Goal: Transaction & Acquisition: Purchase product/service

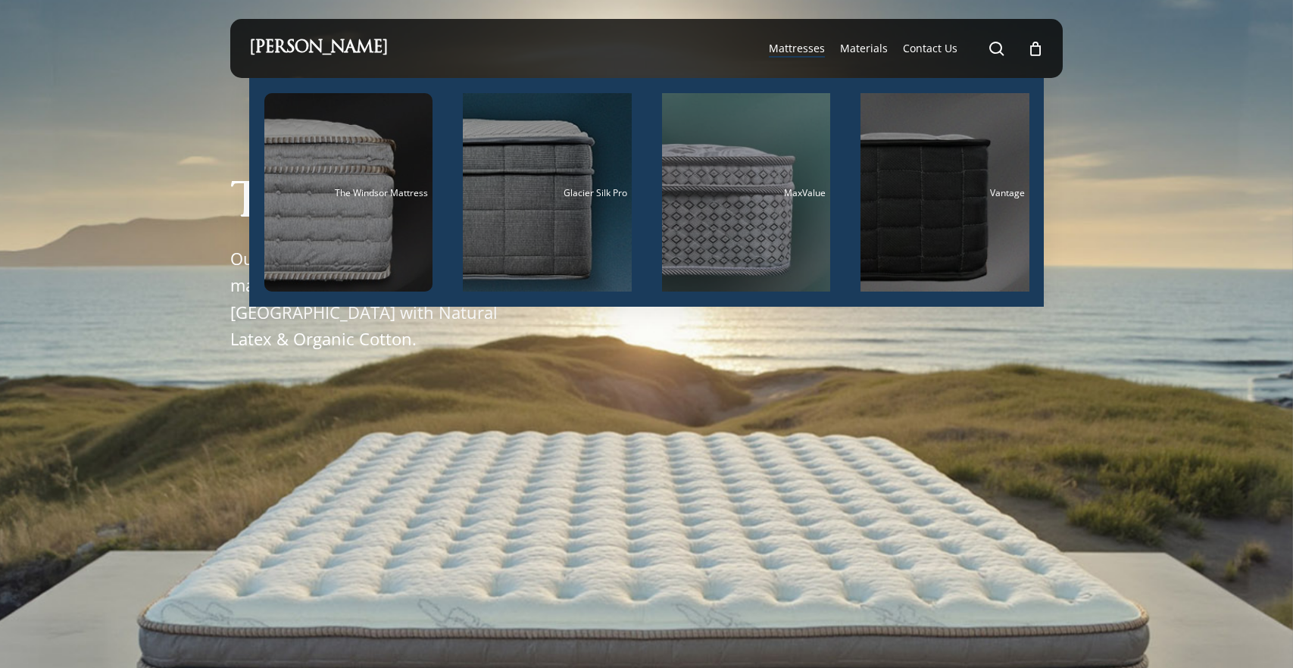
click at [816, 48] on span "Mattresses" at bounding box center [797, 48] width 56 height 14
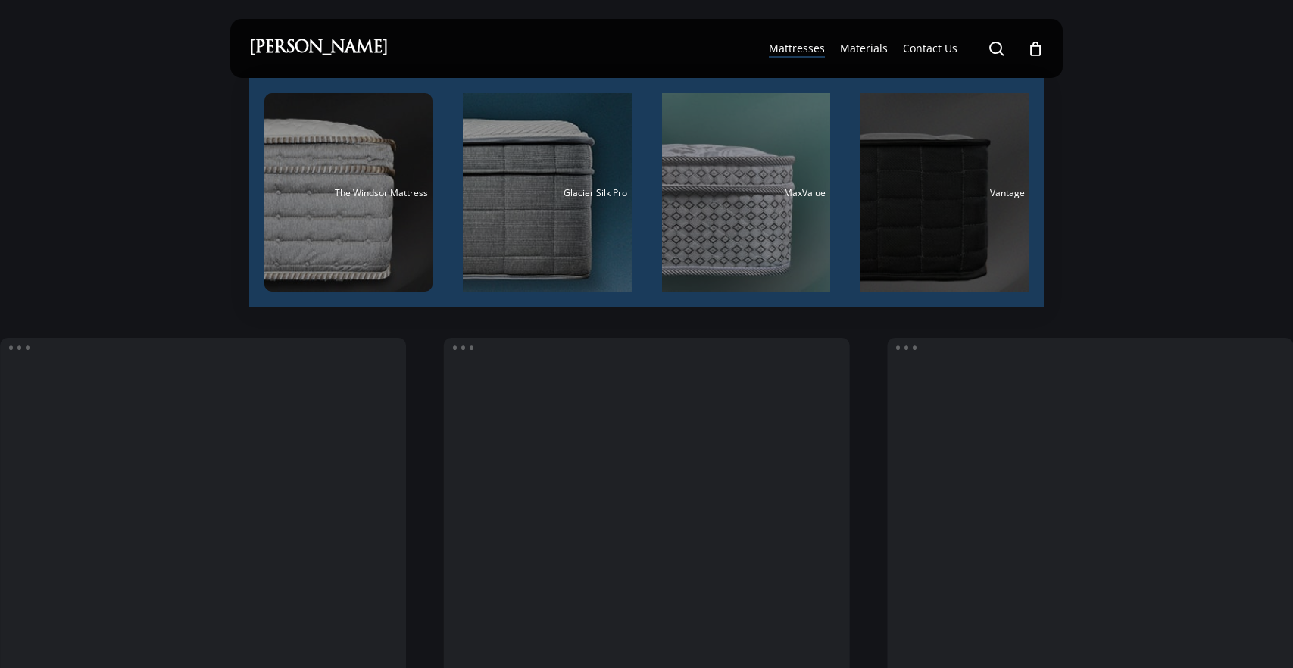
scroll to position [2, 0]
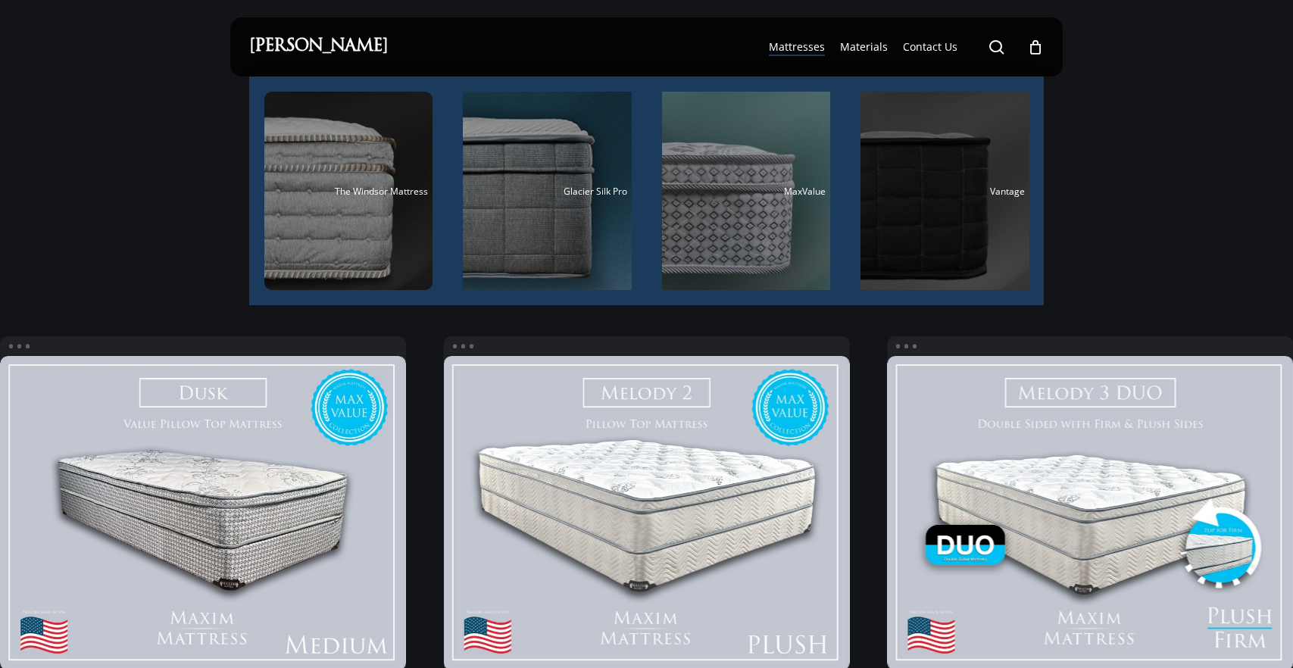
click at [926, 175] on div "Main Menu" at bounding box center [945, 191] width 169 height 198
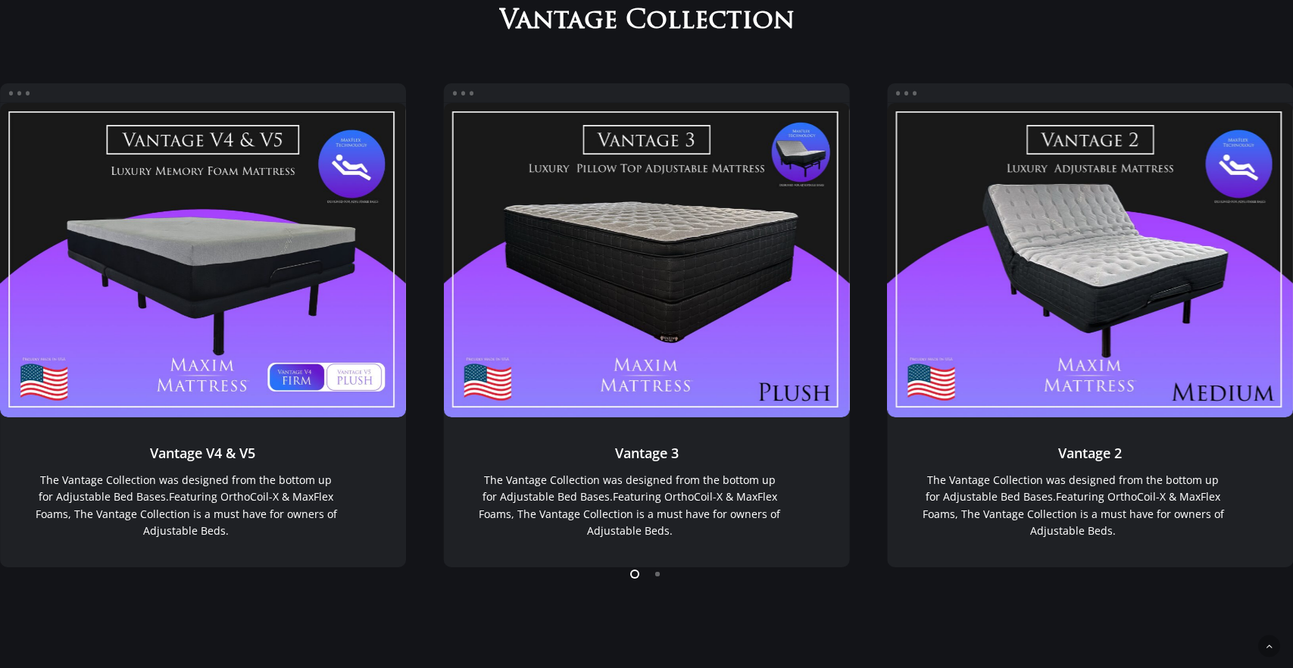
scroll to position [1239, 0]
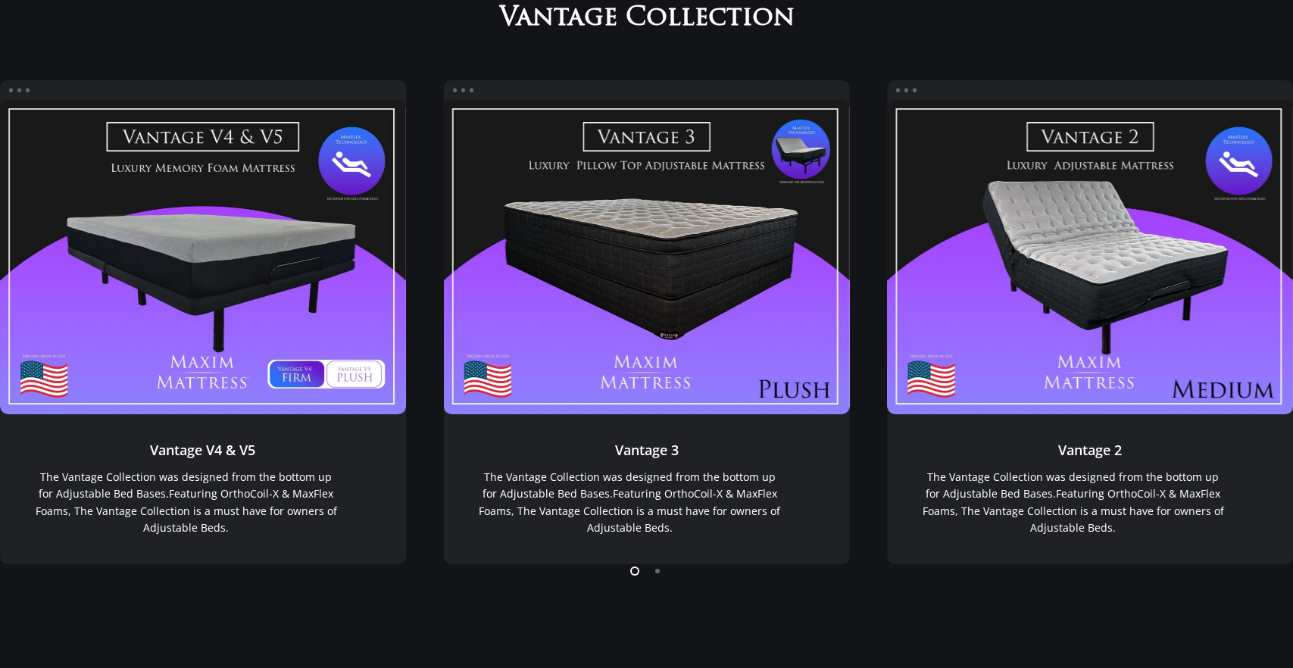
scroll to position [2, 0]
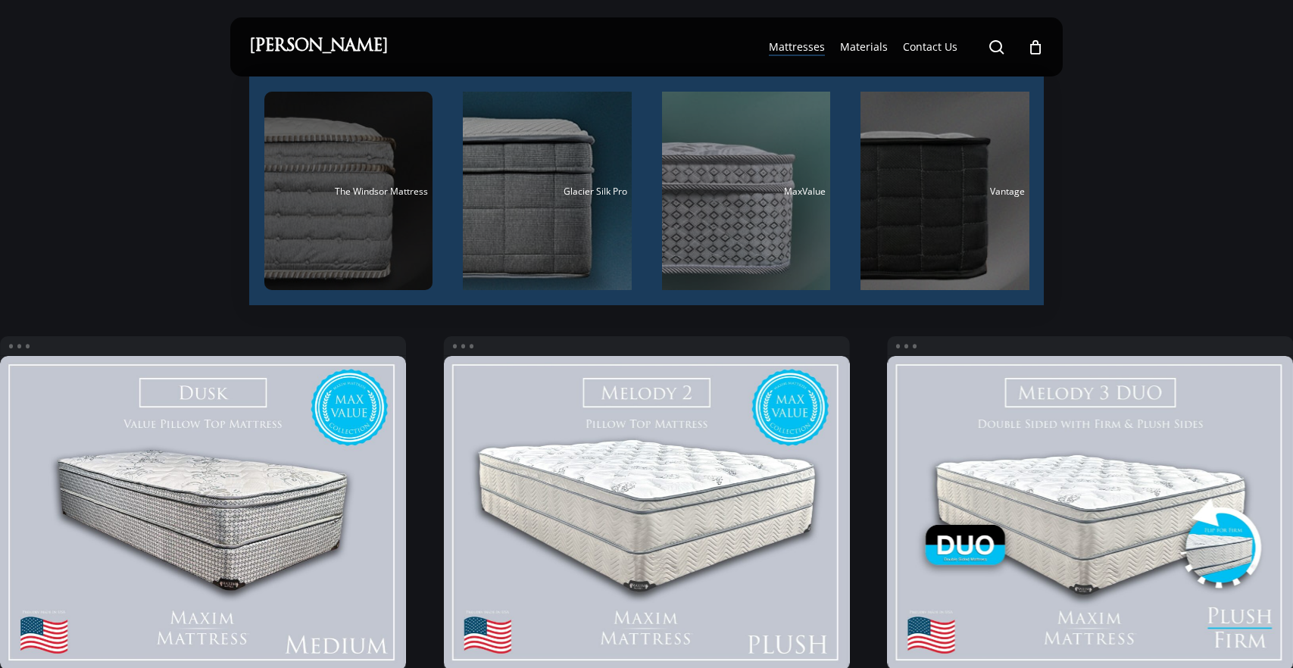
click at [378, 205] on div "Main Menu" at bounding box center [348, 191] width 169 height 198
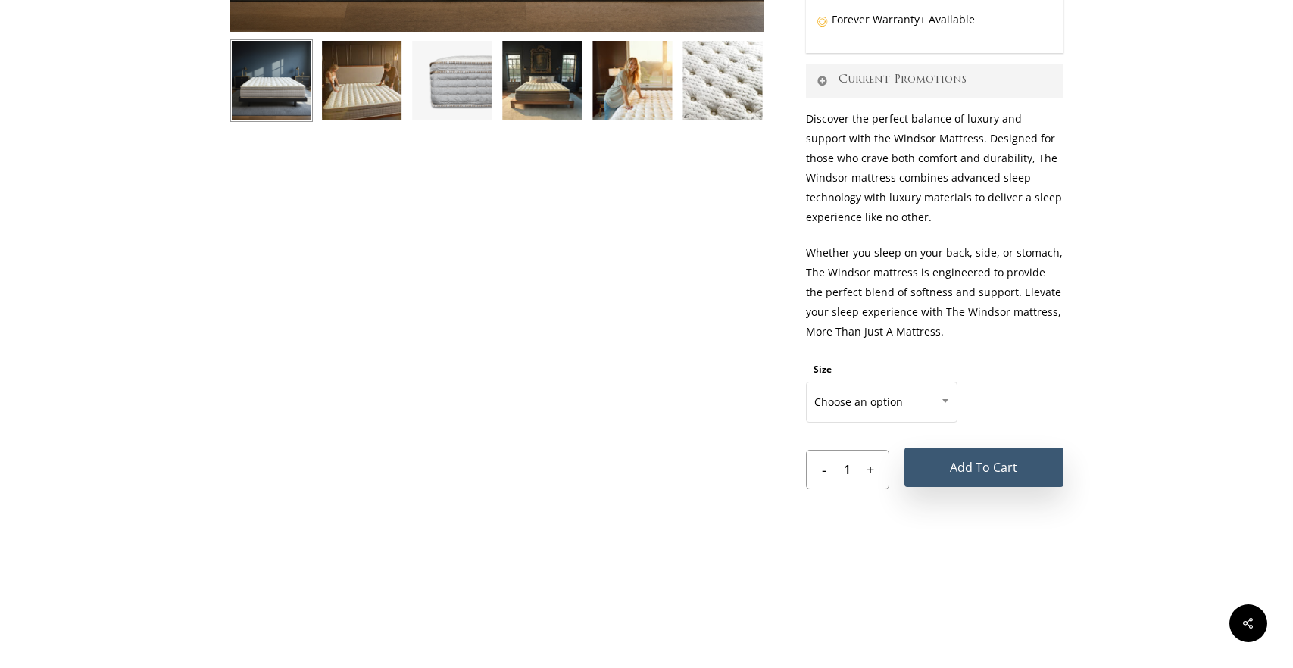
scroll to position [611, 0]
click at [1004, 464] on button "Add to cart" at bounding box center [983, 466] width 159 height 39
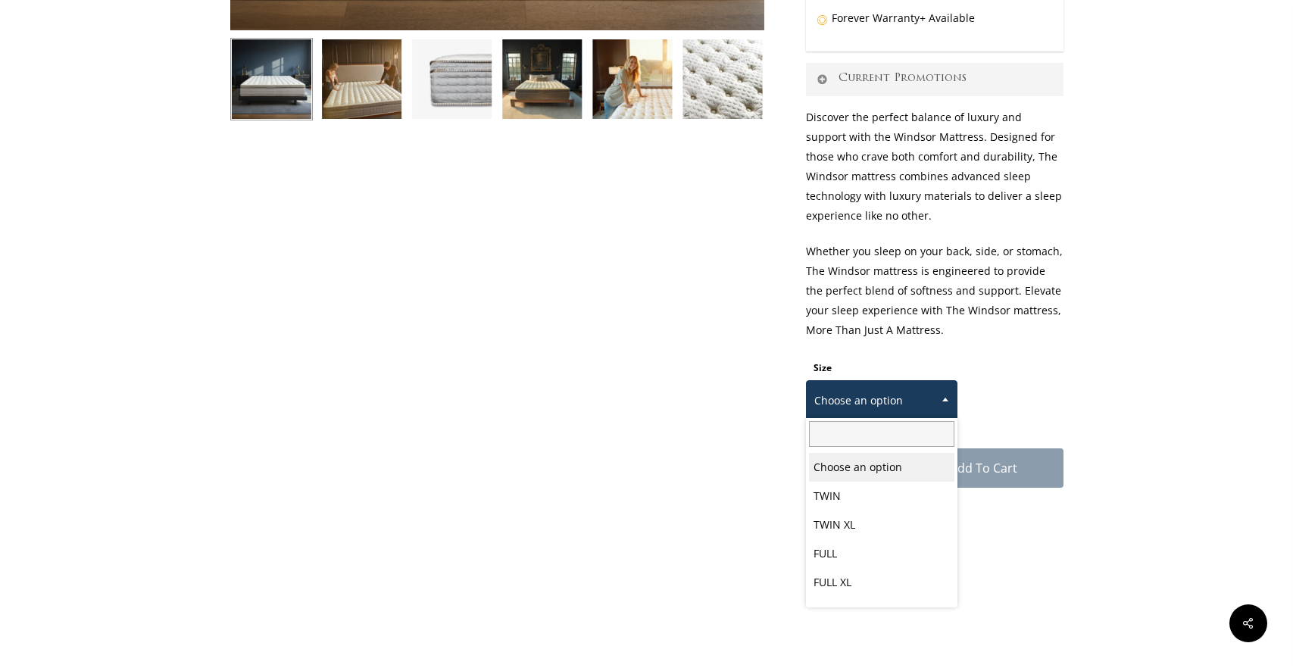
click at [945, 399] on b at bounding box center [945, 400] width 6 height 4
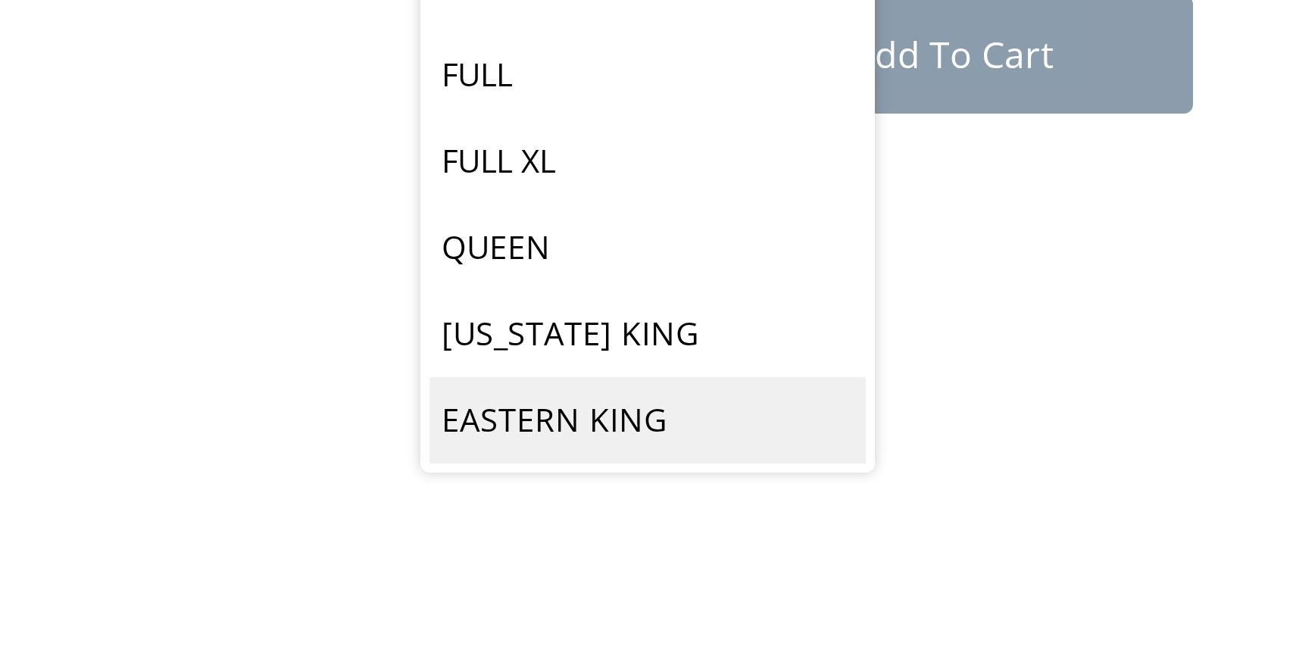
scroll to position [617, 0]
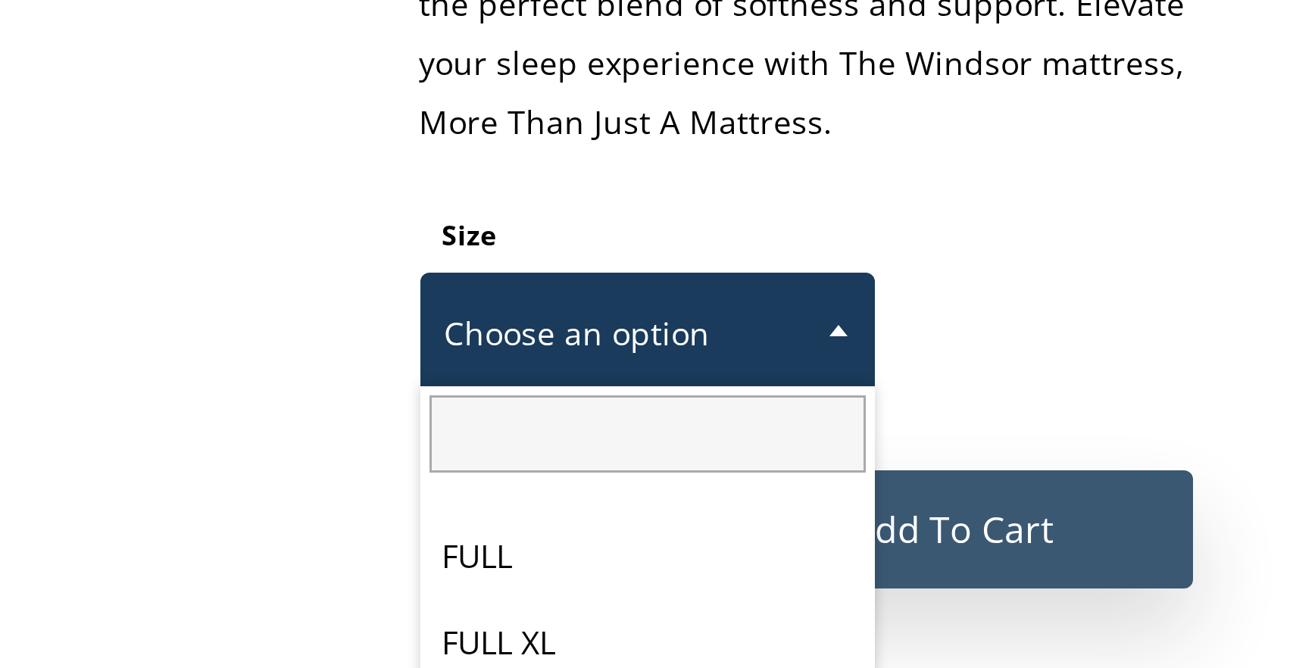
select select "EASTERN KING"
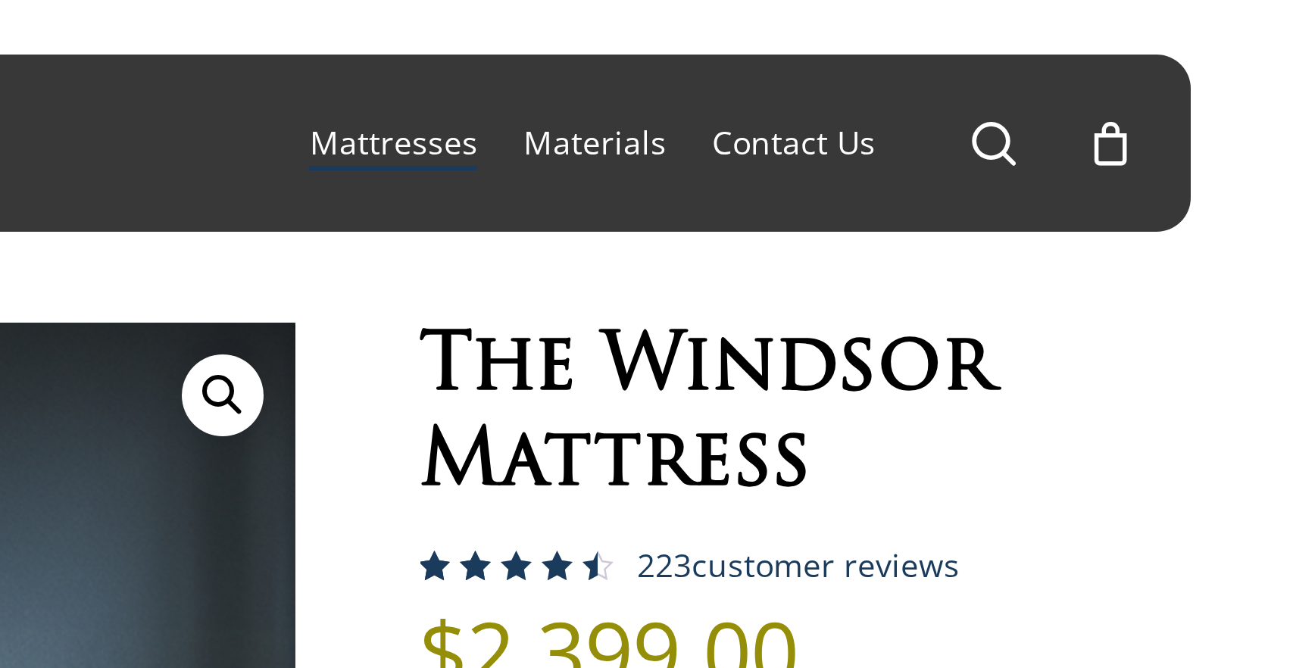
scroll to position [0, 0]
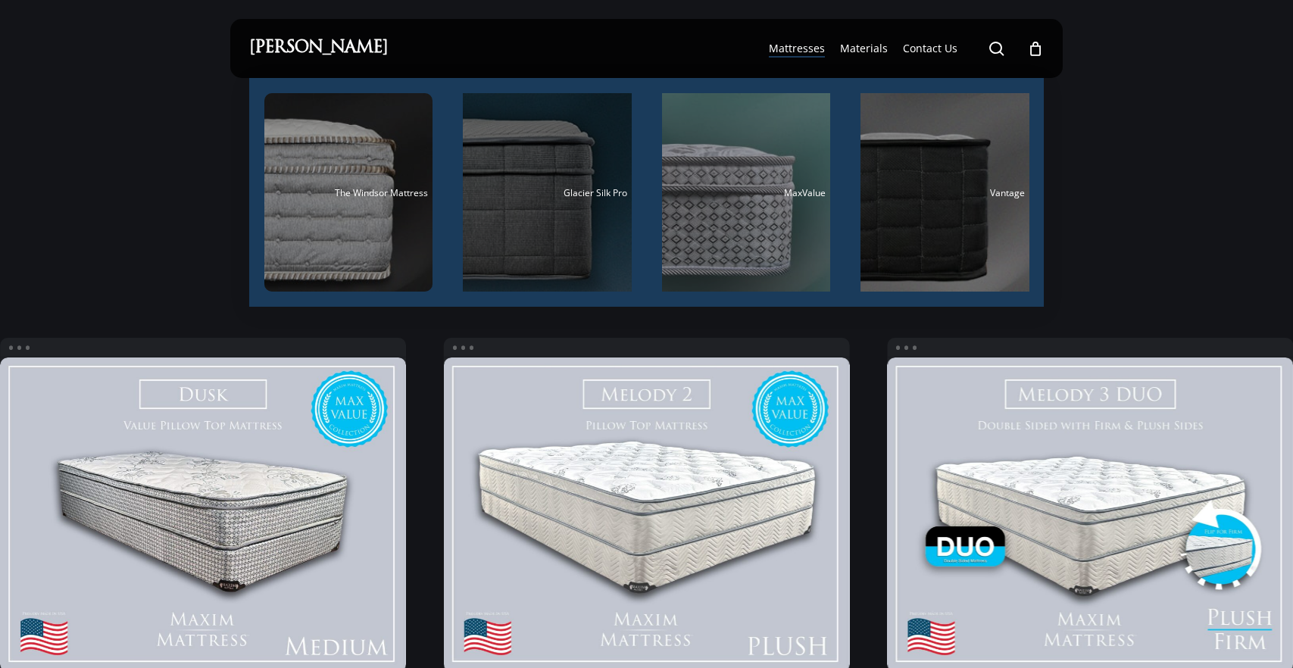
click at [548, 220] on div "Main Menu" at bounding box center [547, 192] width 169 height 198
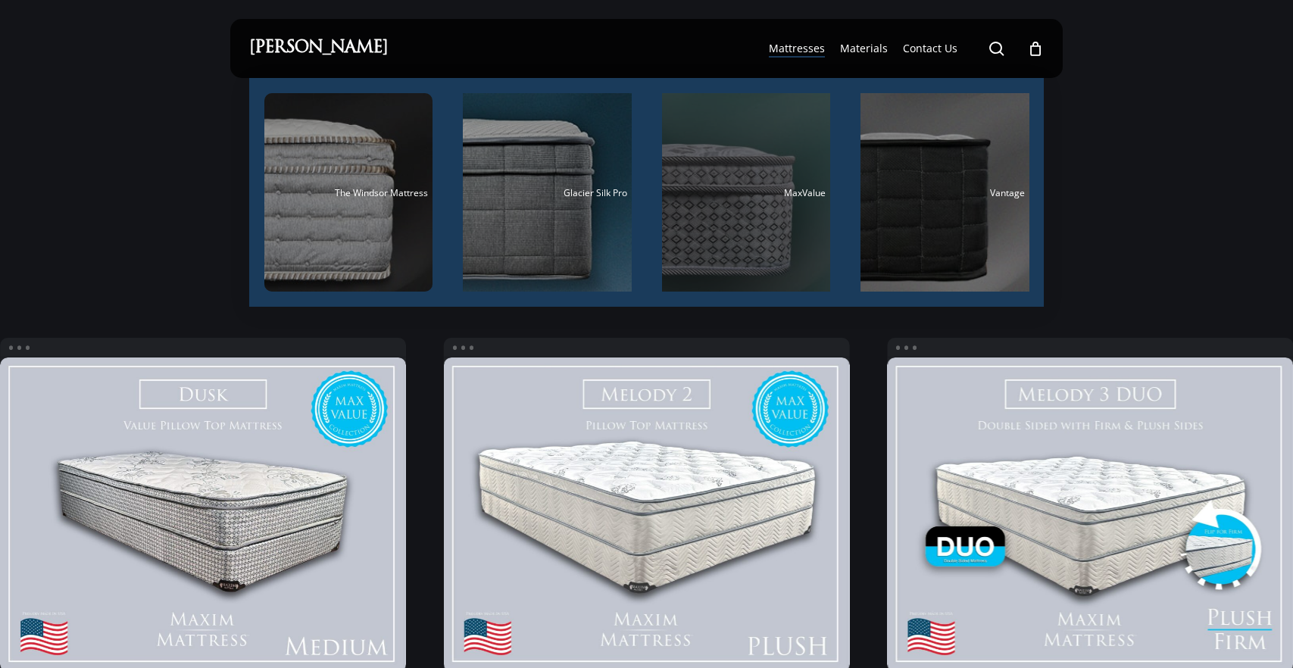
click at [746, 170] on div "Main Menu" at bounding box center [746, 192] width 169 height 198
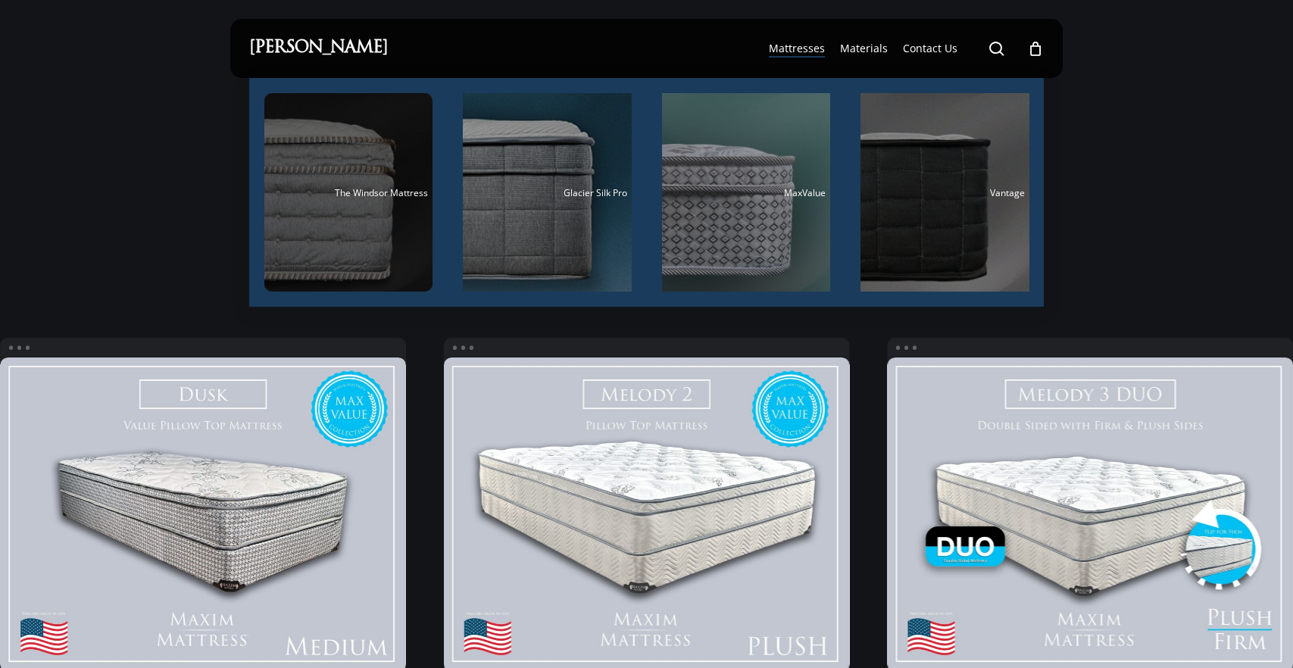
click at [347, 231] on div "Main Menu" at bounding box center [348, 192] width 169 height 198
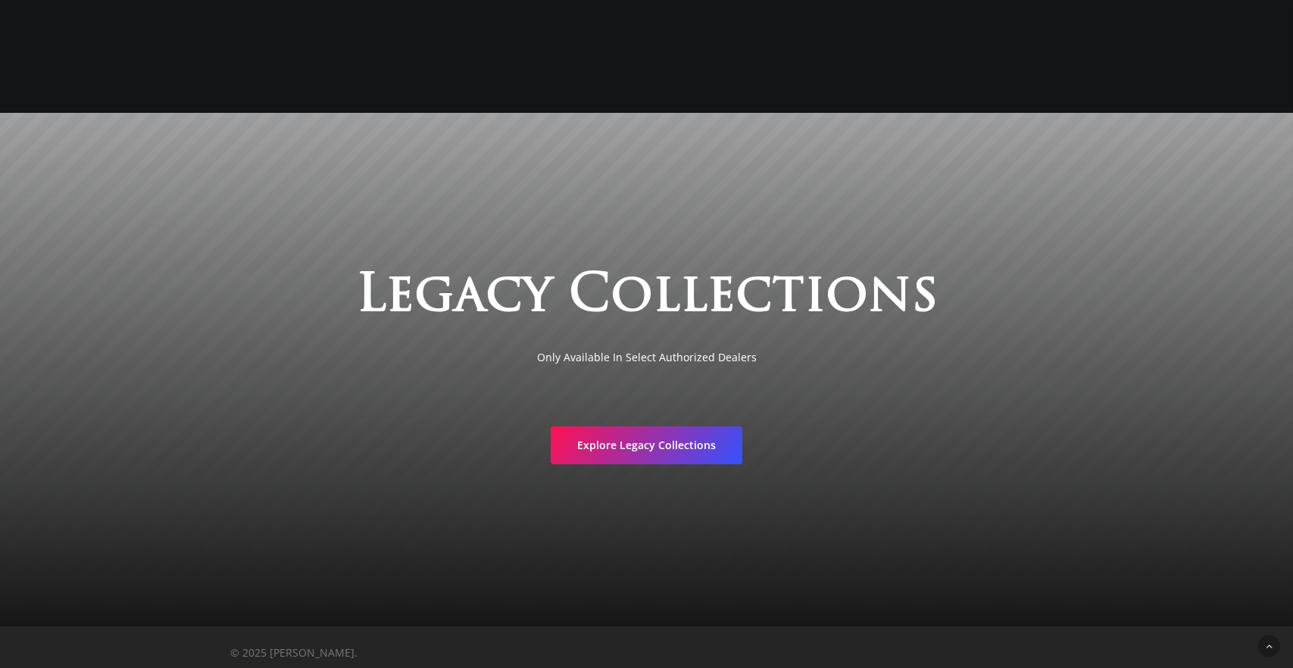
scroll to position [3038, 0]
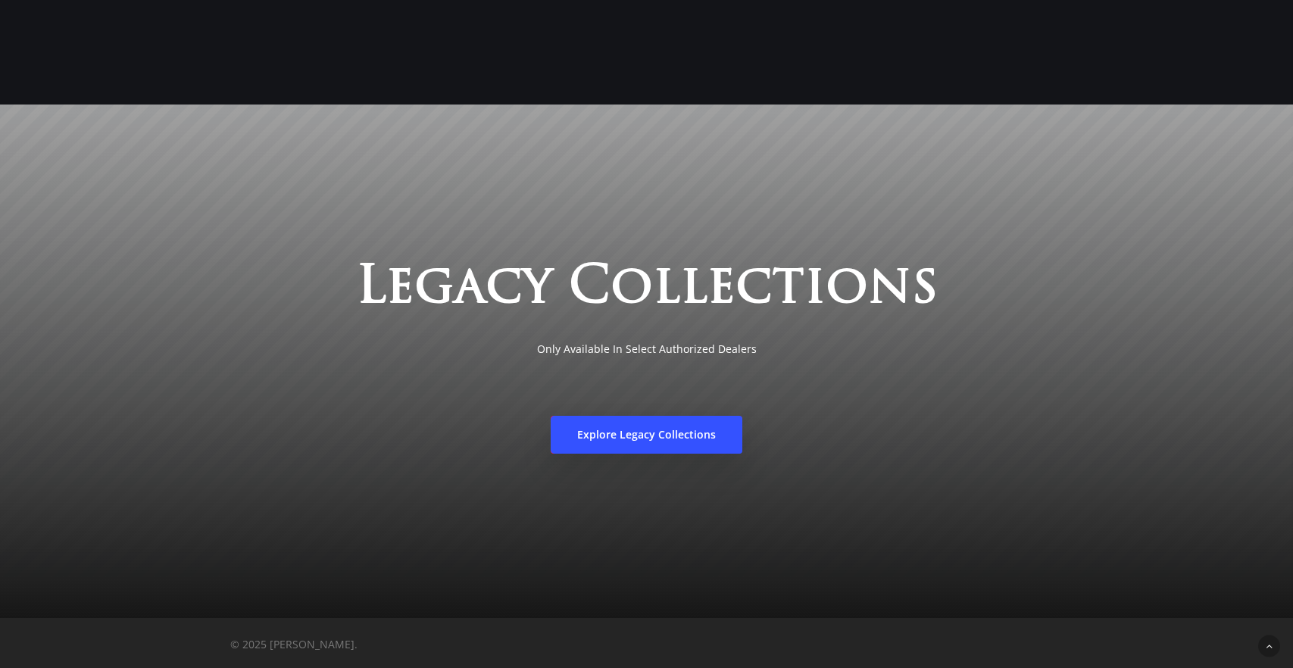
click at [680, 433] on span "Explore Legacy Collections" at bounding box center [646, 434] width 139 height 15
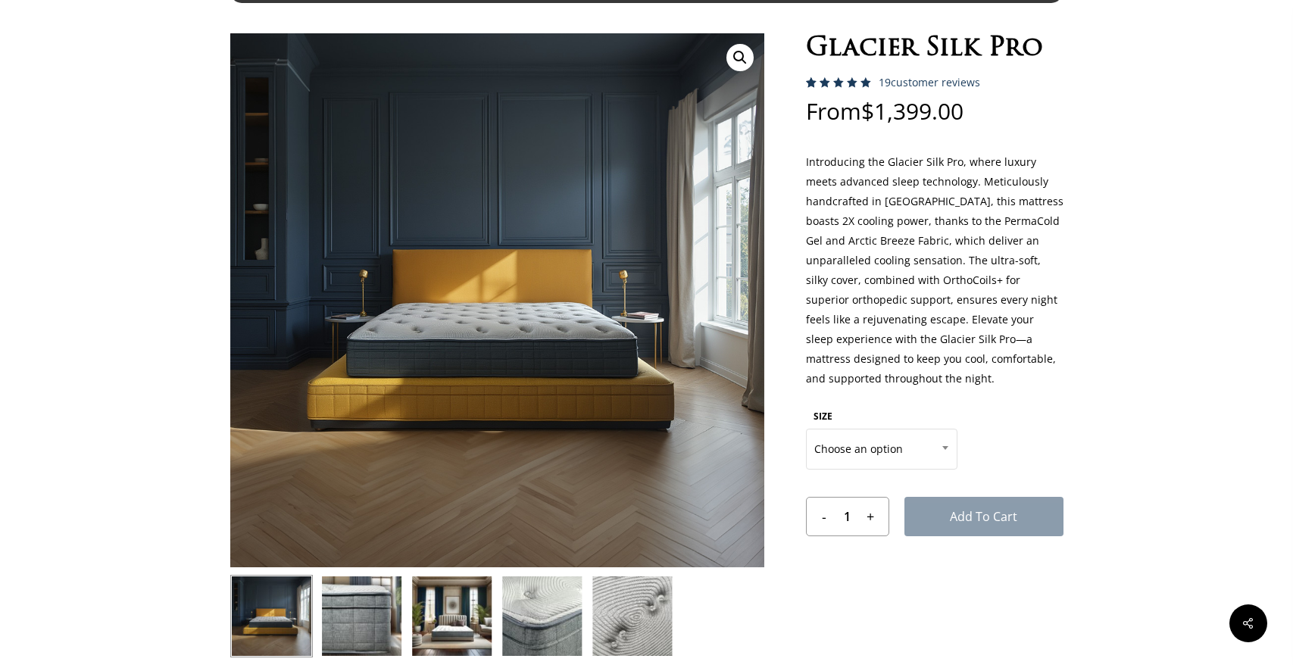
scroll to position [111, 0]
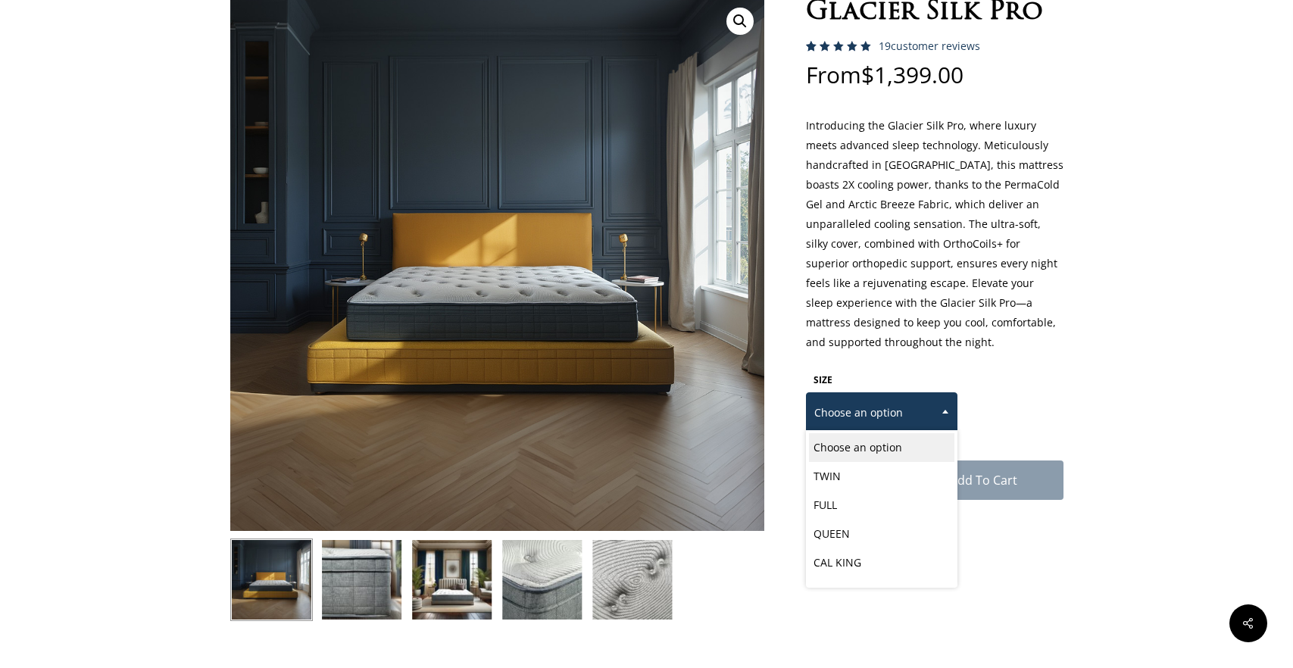
click at [945, 412] on b at bounding box center [945, 412] width 6 height 4
select select "EASTERN KING"
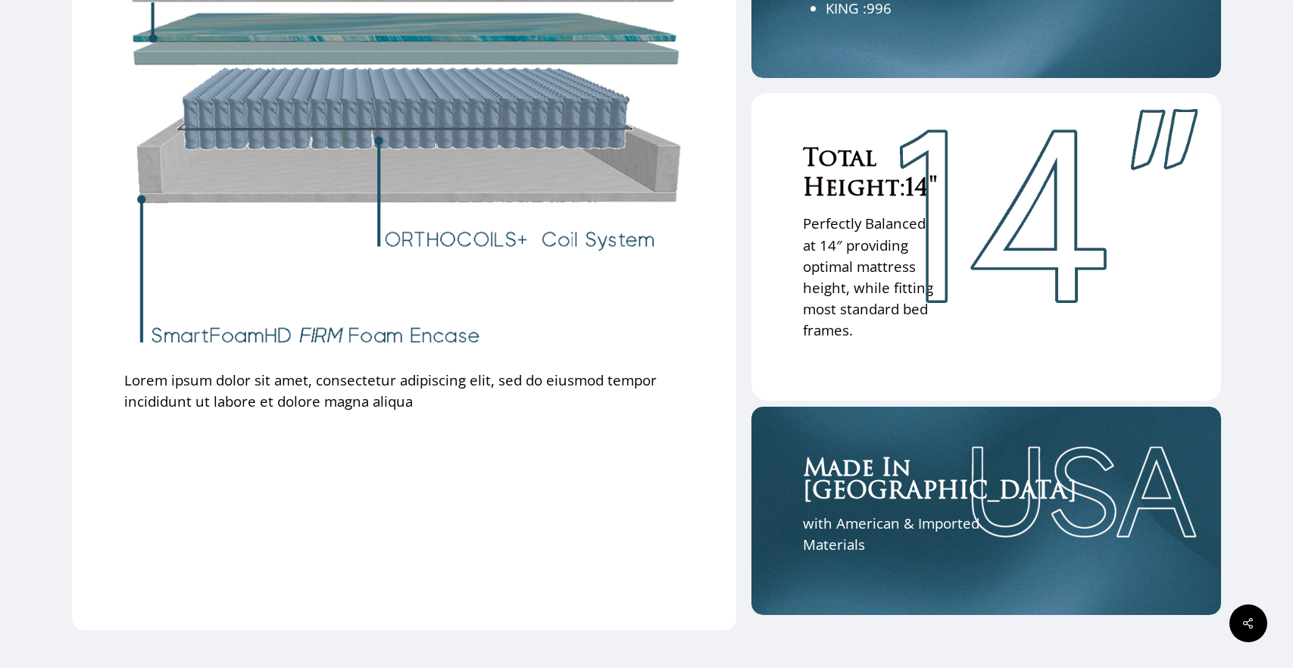
scroll to position [4099, 0]
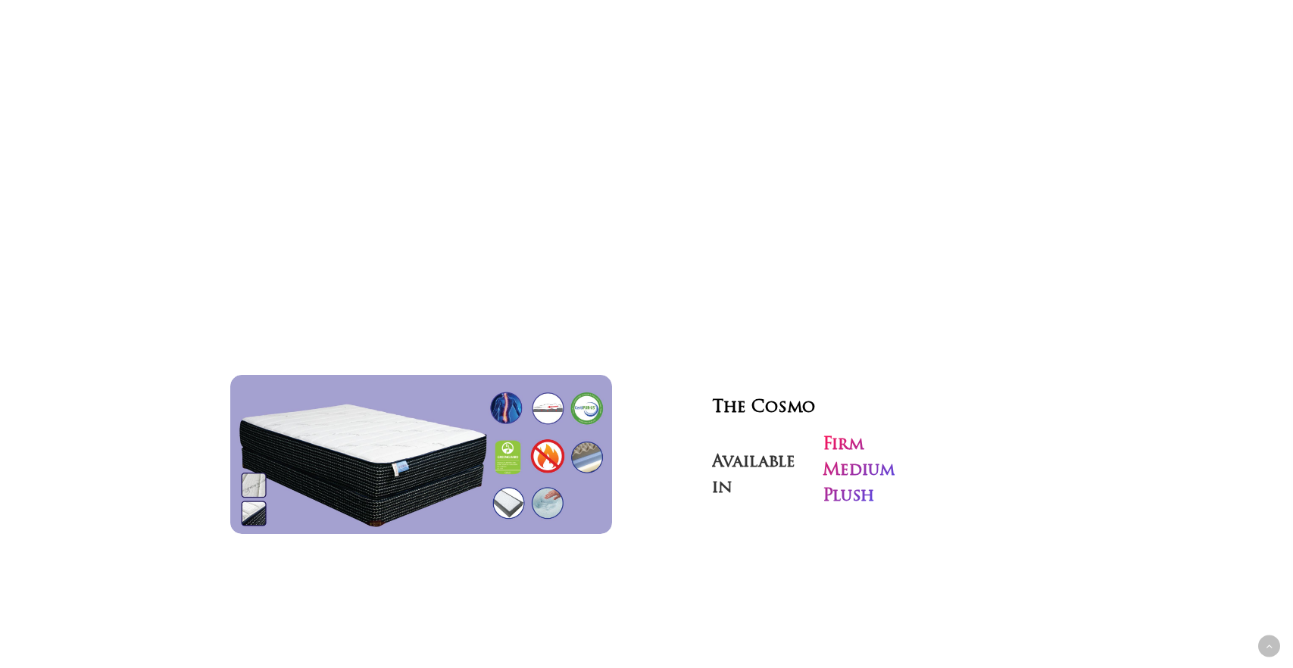
scroll to position [4801, 0]
